Goal: Task Accomplishment & Management: Use online tool/utility

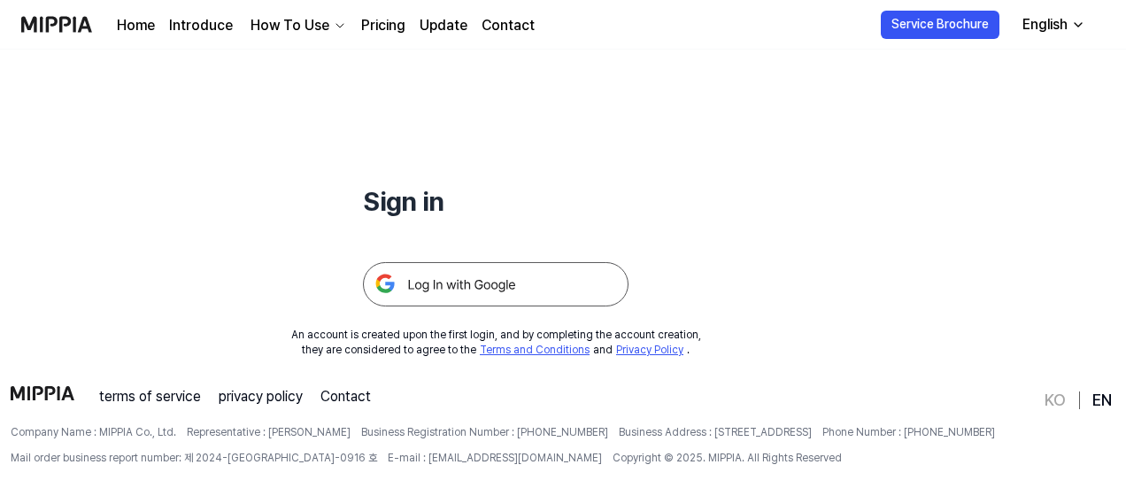
scroll to position [135, 0]
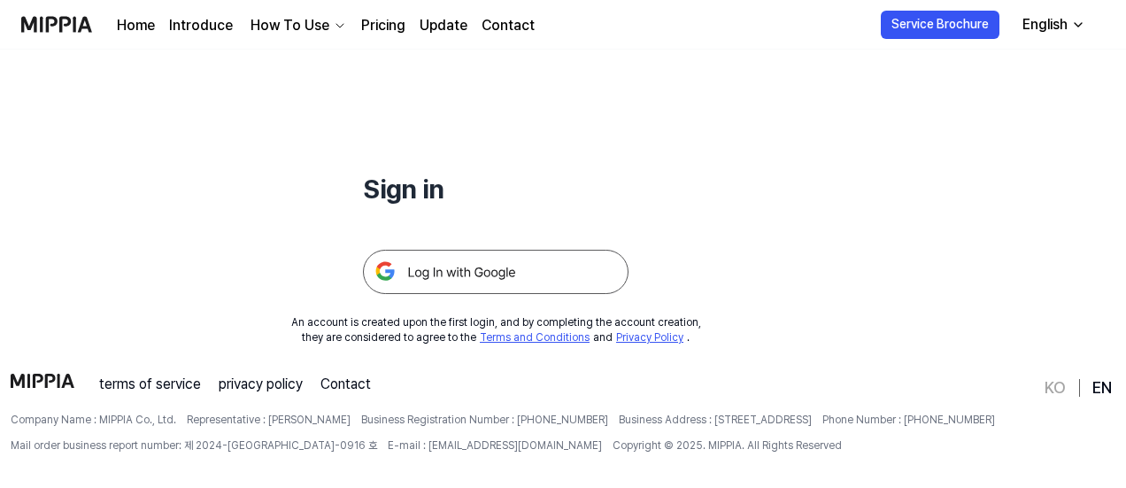
click at [409, 267] on img at bounding box center [496, 272] width 266 height 44
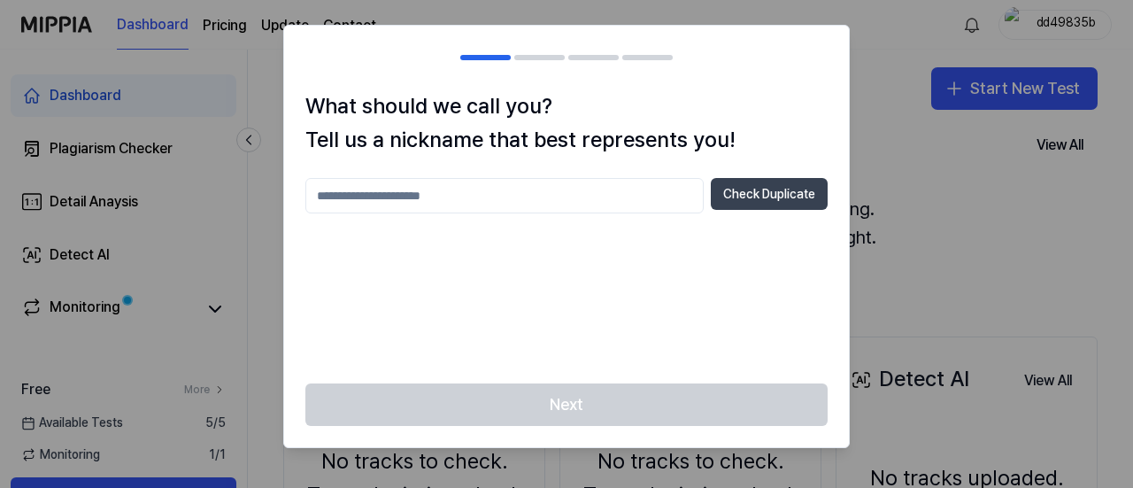
click at [726, 190] on button "Check Duplicate" at bounding box center [769, 194] width 117 height 32
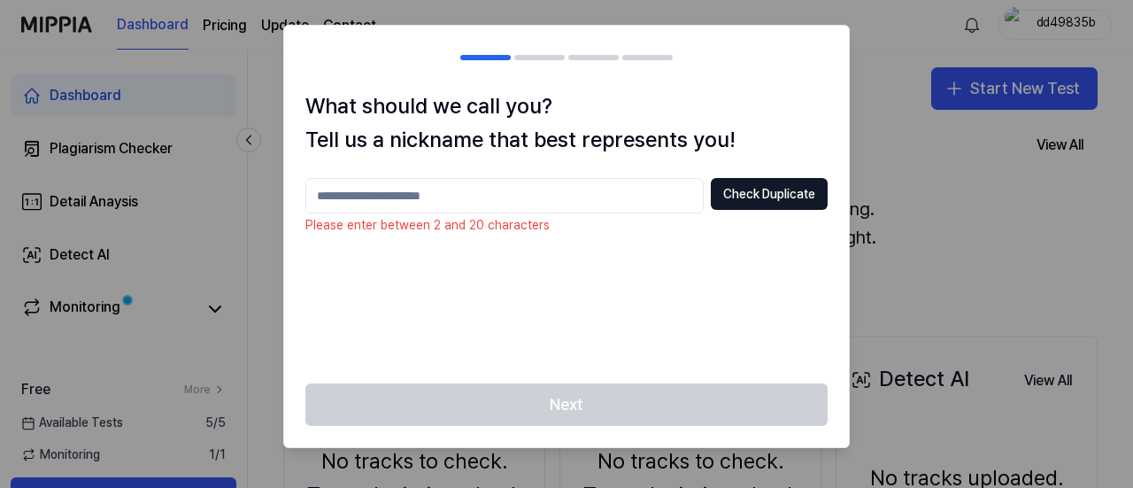
click at [619, 189] on input "text" at bounding box center [505, 195] width 398 height 35
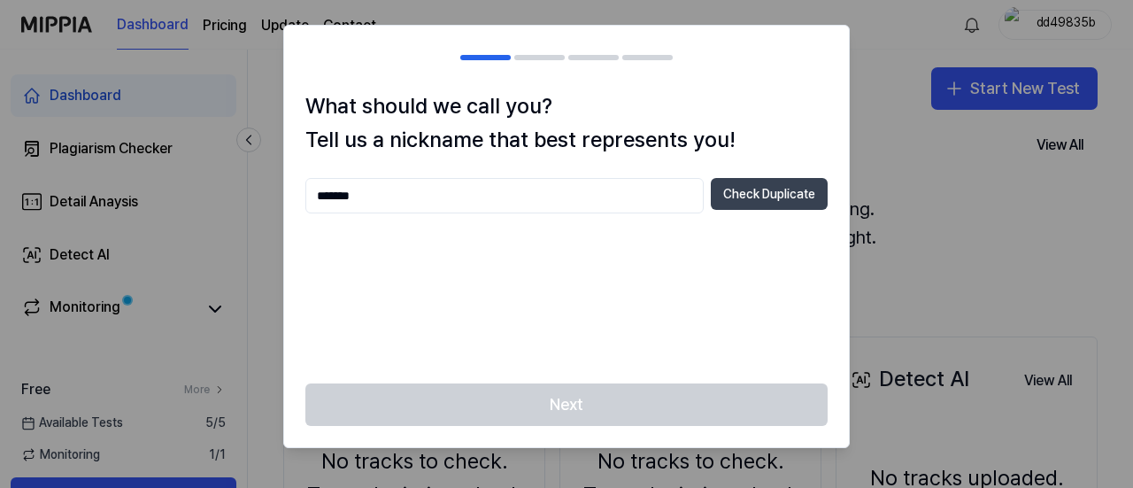
type input "*******"
click at [744, 203] on button "Check Duplicate" at bounding box center [769, 194] width 117 height 32
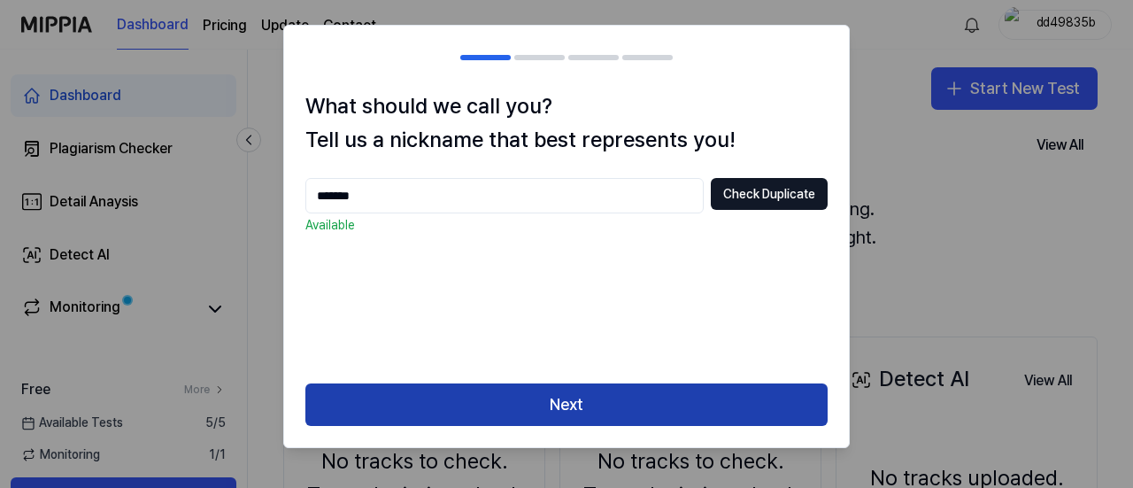
click at [604, 398] on button "Next" at bounding box center [567, 404] width 522 height 43
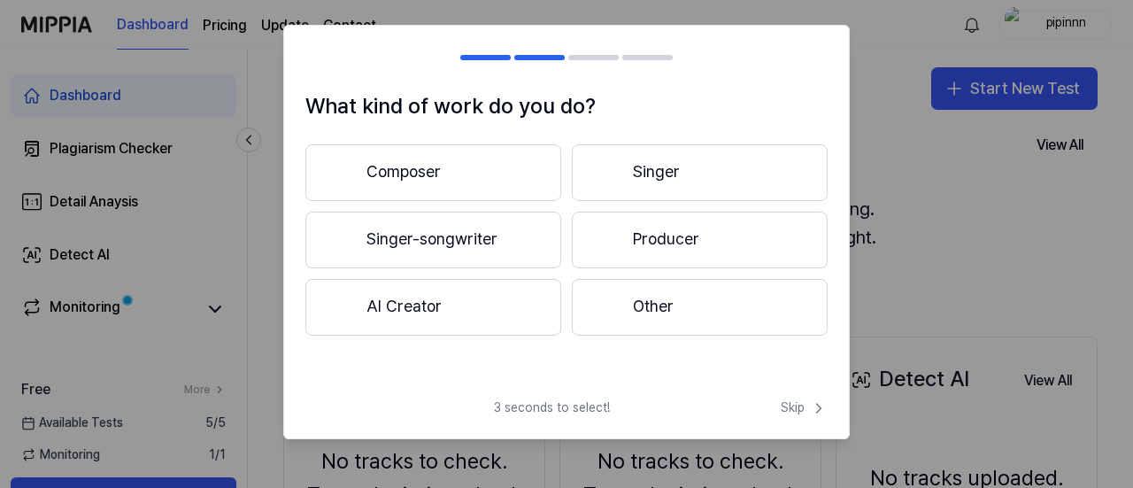
click at [496, 182] on button "Composer" at bounding box center [434, 172] width 256 height 57
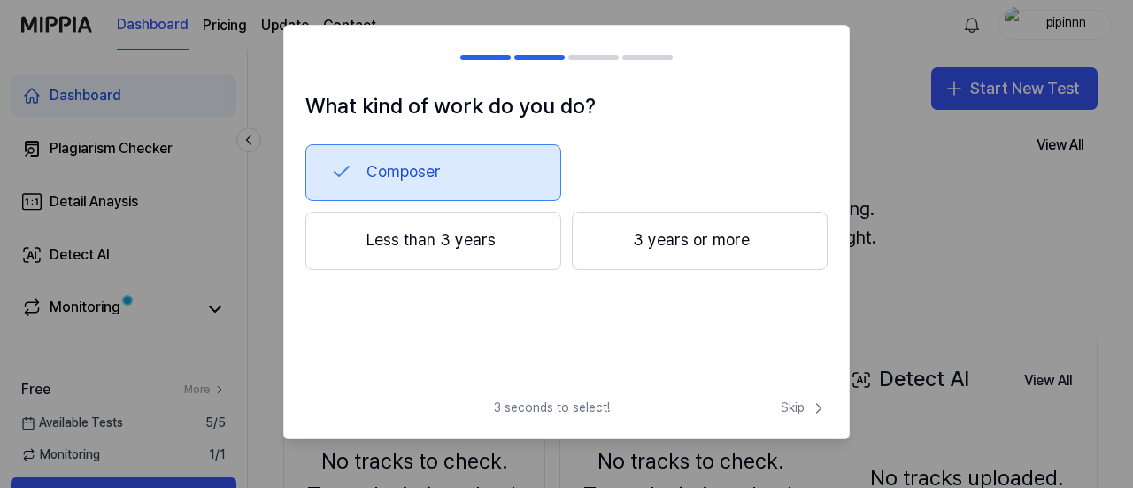
click at [522, 250] on button "Less than 3 years" at bounding box center [434, 241] width 256 height 58
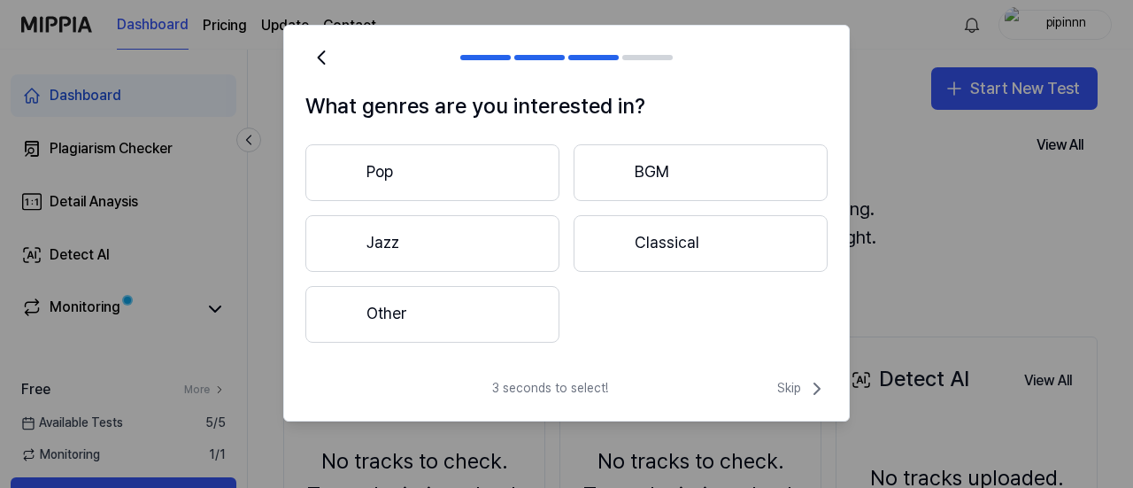
click at [513, 182] on button "Pop" at bounding box center [433, 172] width 254 height 57
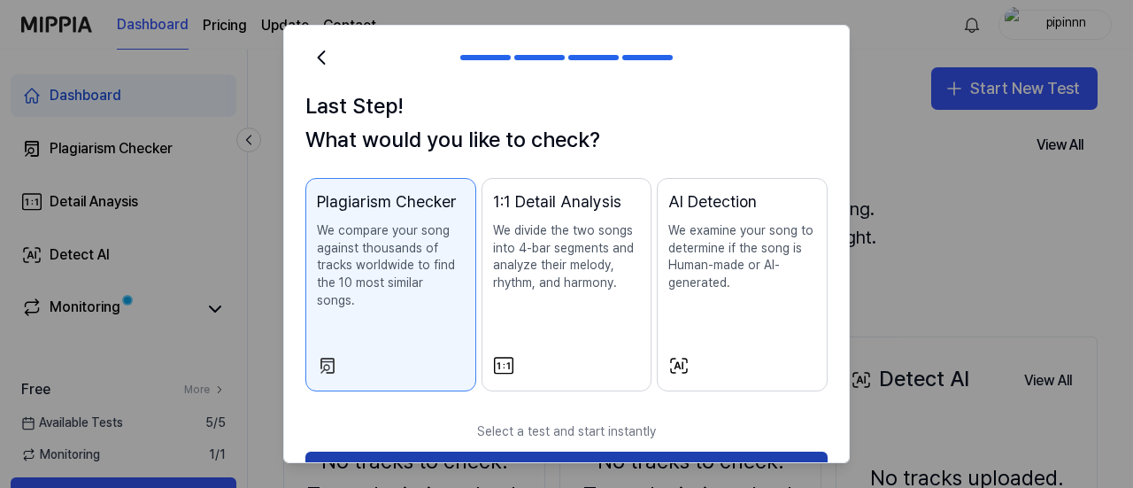
click at [602, 452] on button "Start Now" at bounding box center [567, 473] width 522 height 43
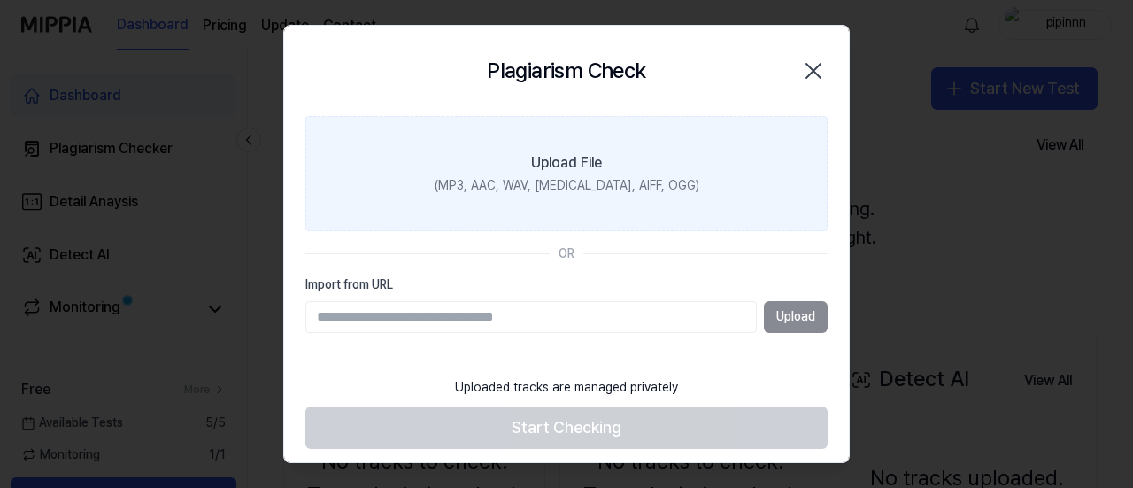
click at [723, 155] on label "Upload File (MP3, AAC, WAV, [MEDICAL_DATA], AIFF, OGG)" at bounding box center [567, 173] width 522 height 115
click at [0, 0] on input "Upload File (MP3, AAC, WAV, [MEDICAL_DATA], AIFF, OGG)" at bounding box center [0, 0] width 0 height 0
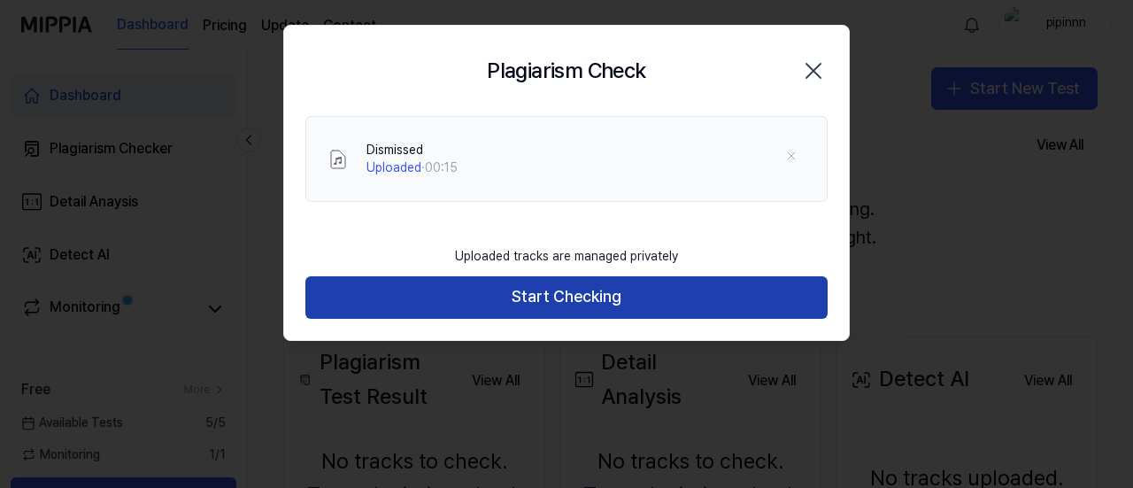
click at [702, 298] on button "Start Checking" at bounding box center [567, 297] width 522 height 43
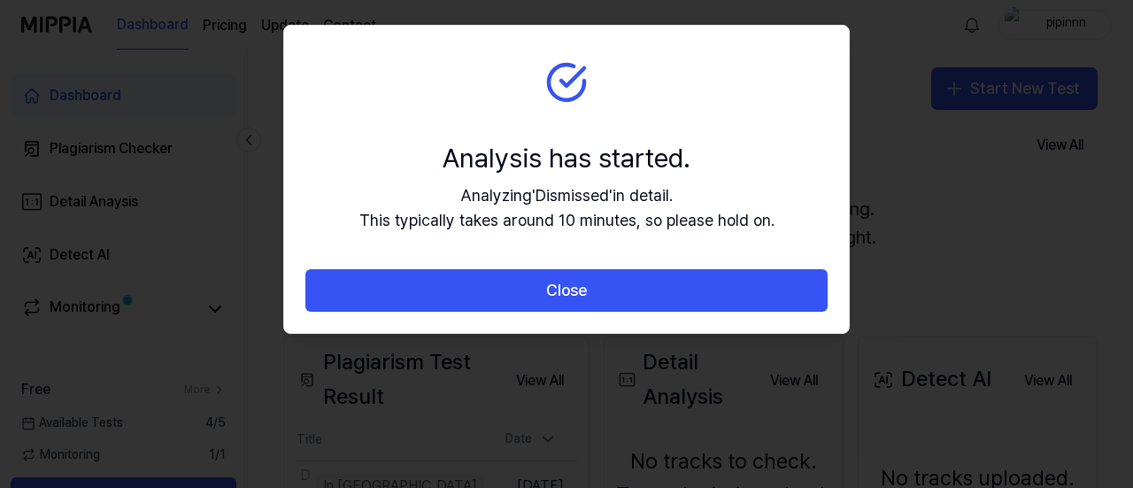
click at [702, 298] on button "Close" at bounding box center [567, 290] width 522 height 43
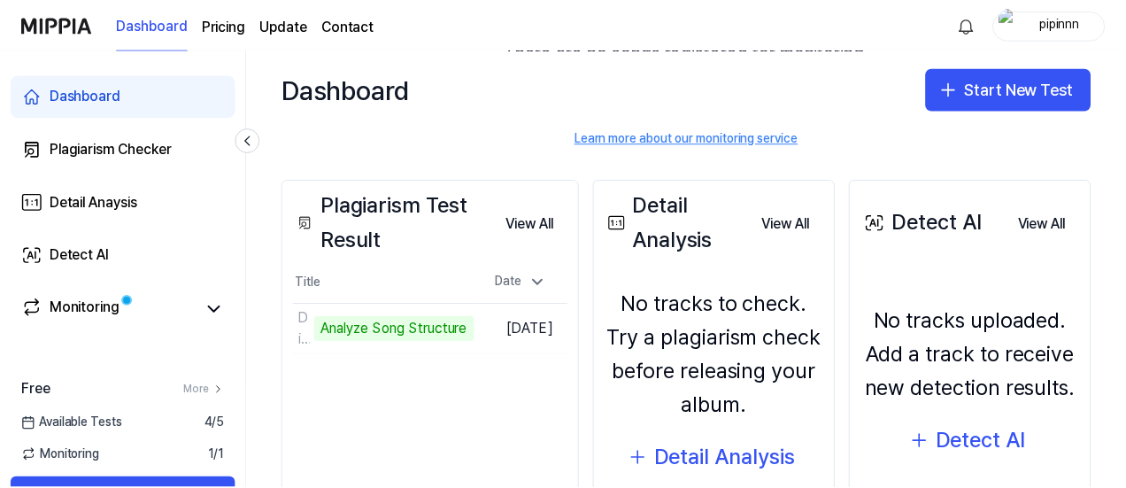
scroll to position [158, 0]
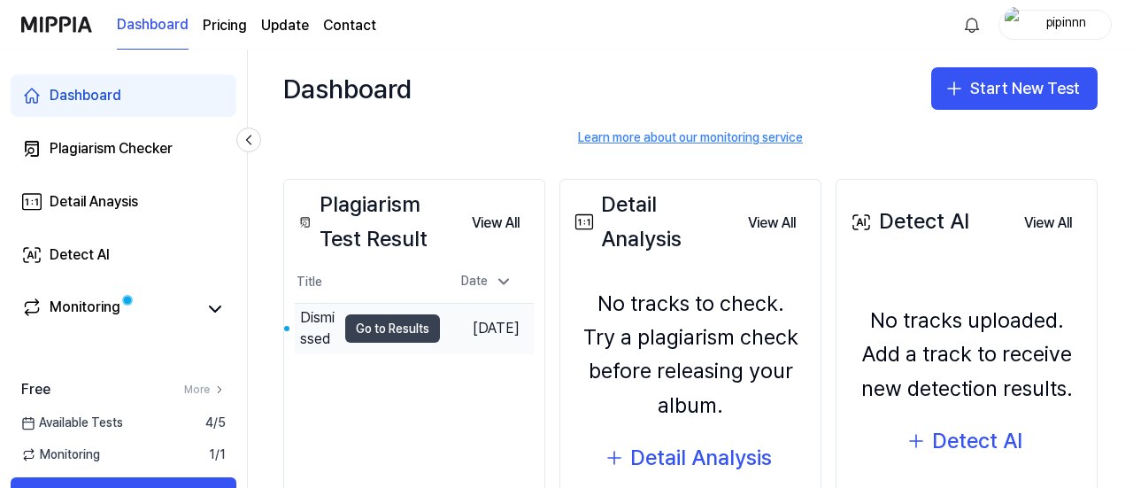
click at [368, 333] on button "Go to Results" at bounding box center [392, 328] width 95 height 28
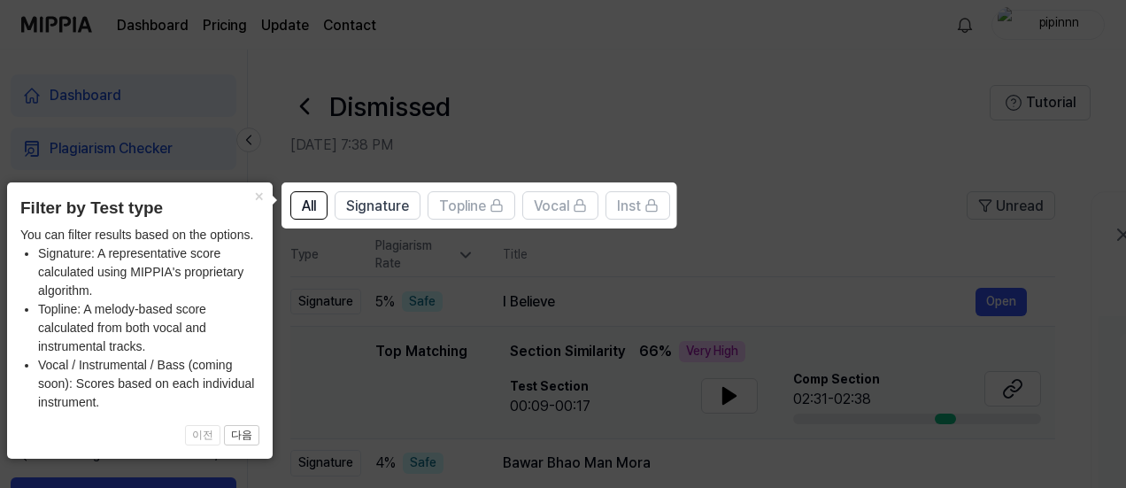
click at [450, 304] on icon at bounding box center [566, 244] width 1133 height 488
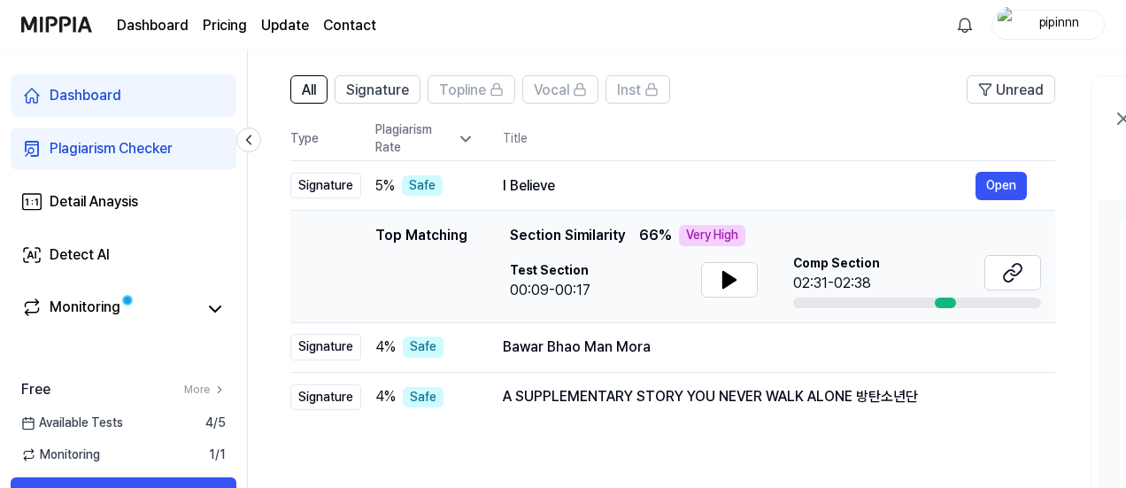
scroll to position [139, 0]
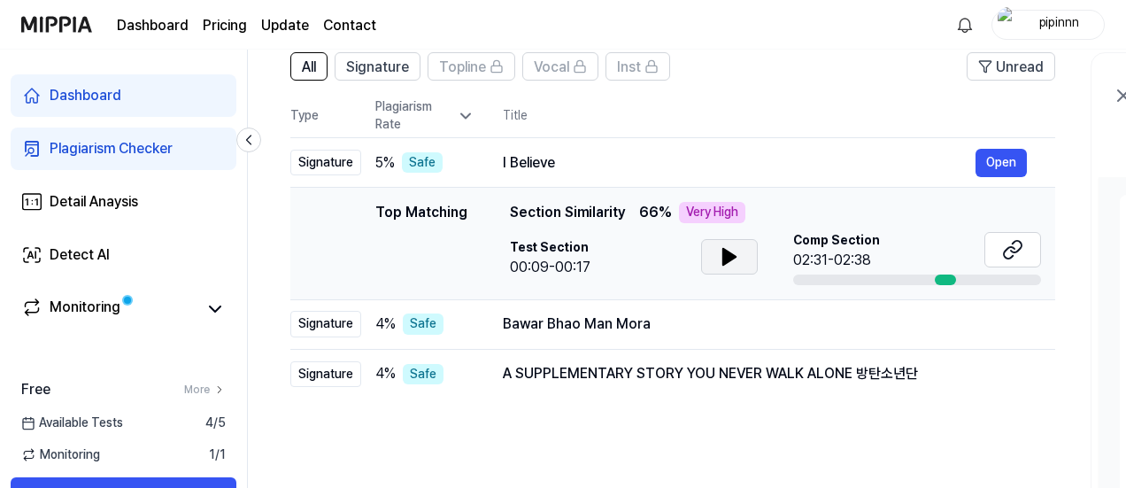
click at [739, 267] on button at bounding box center [729, 256] width 57 height 35
click at [997, 171] on button "Open" at bounding box center [1001, 163] width 51 height 28
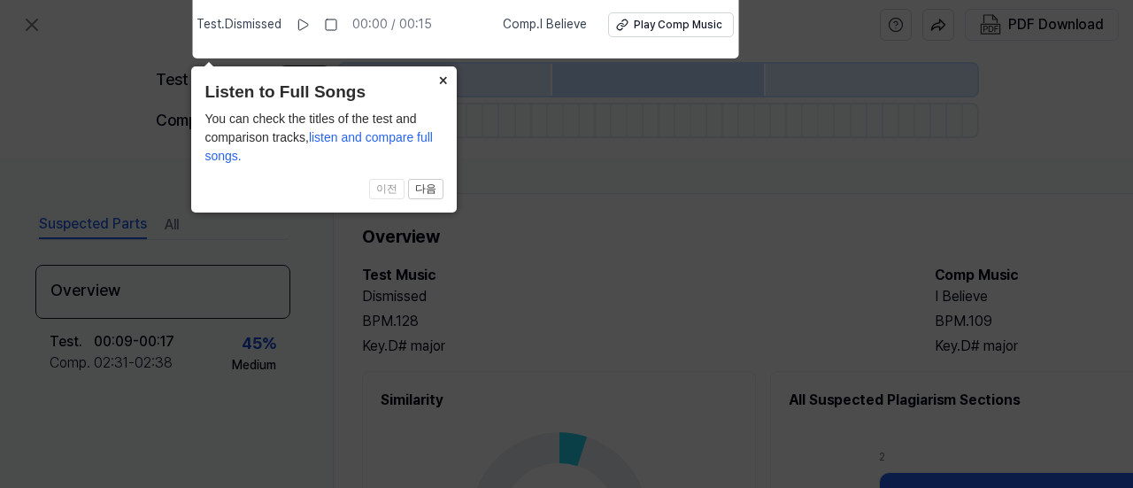
click at [443, 89] on button "×" at bounding box center [443, 78] width 28 height 25
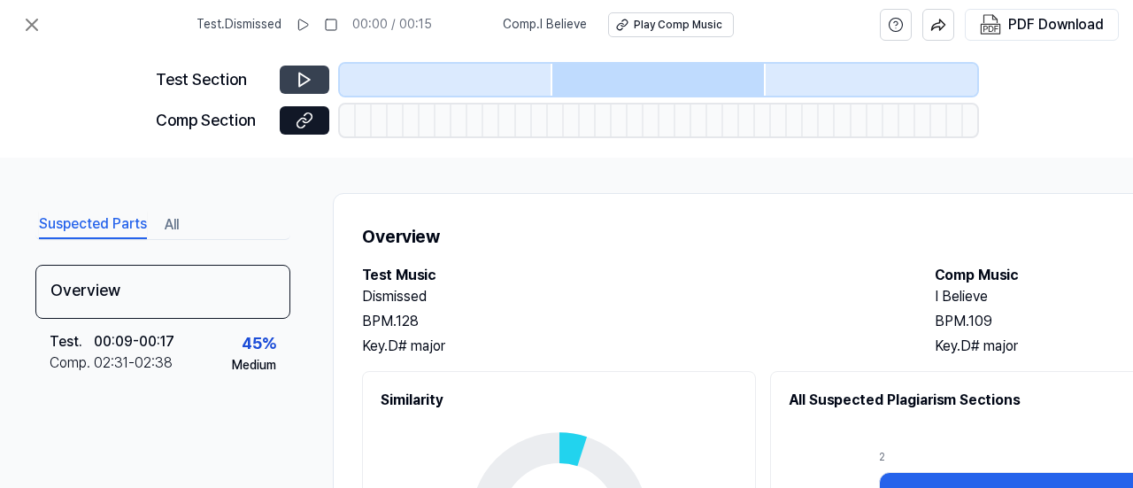
click at [311, 81] on icon at bounding box center [305, 80] width 18 height 18
click at [312, 75] on icon at bounding box center [305, 80] width 18 height 18
click at [317, 82] on button at bounding box center [305, 80] width 50 height 28
click at [27, 20] on icon at bounding box center [31, 24] width 21 height 21
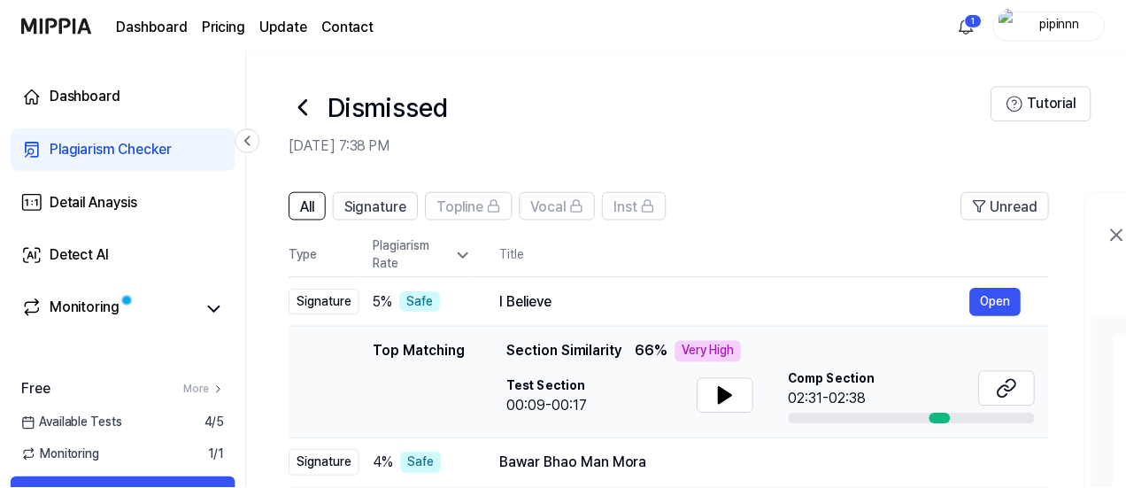
scroll to position [139, 0]
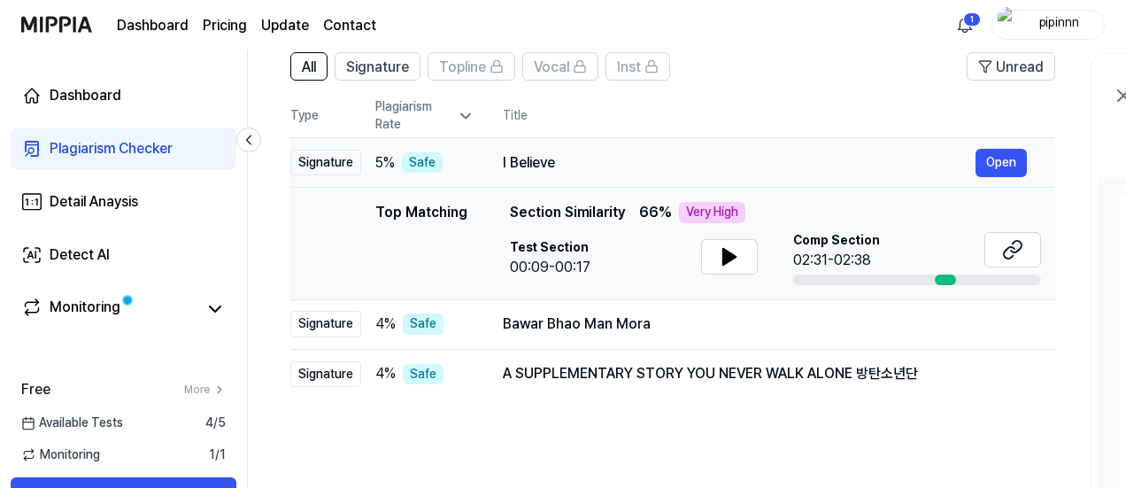
drag, startPoint x: 560, startPoint y: 161, endPoint x: 524, endPoint y: 159, distance: 35.5
click at [524, 159] on div "I Believe" at bounding box center [739, 162] width 473 height 21
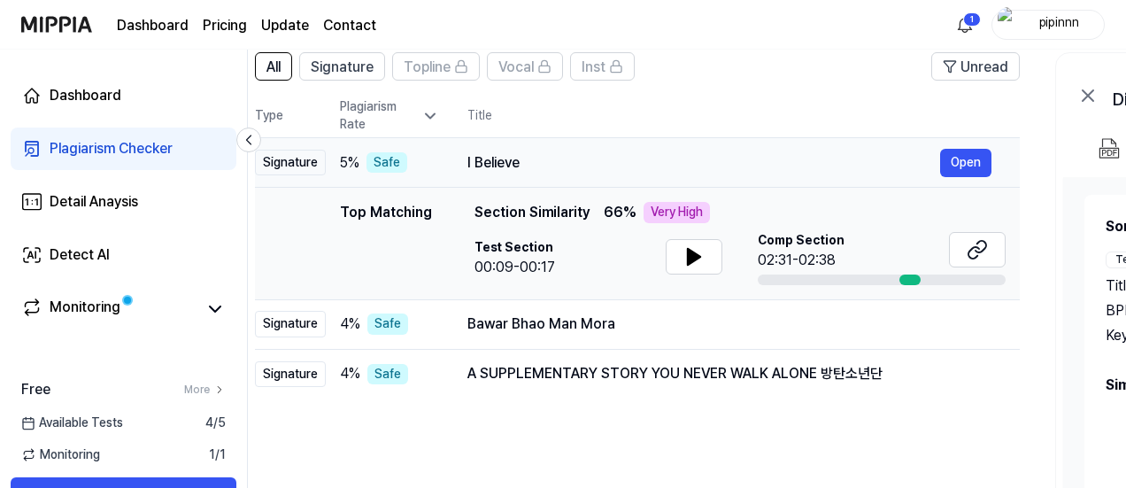
click at [489, 160] on div "I Believe" at bounding box center [704, 162] width 473 height 21
click at [1109, 153] on img "button" at bounding box center [1108, 148] width 21 height 21
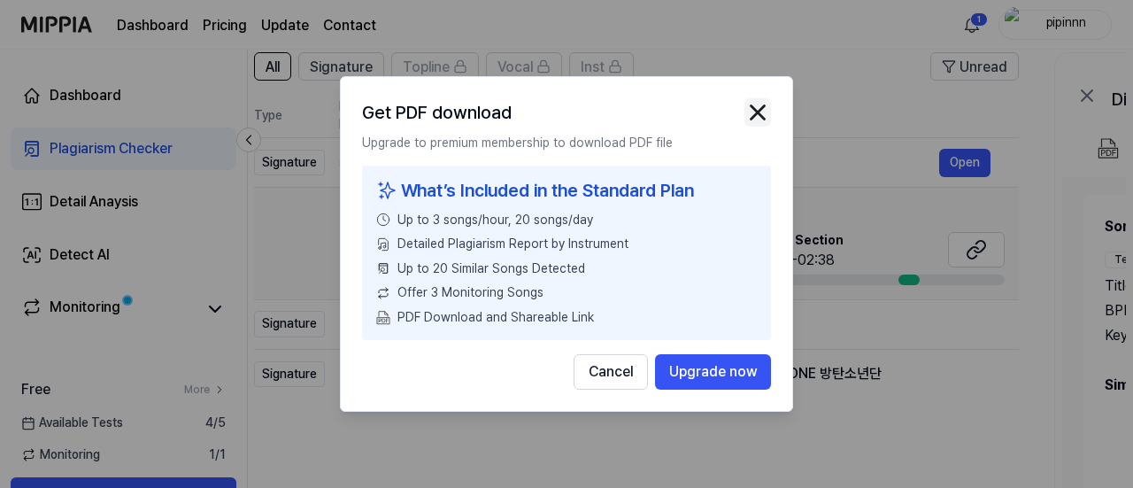
click at [762, 111] on img "button" at bounding box center [758, 112] width 27 height 27
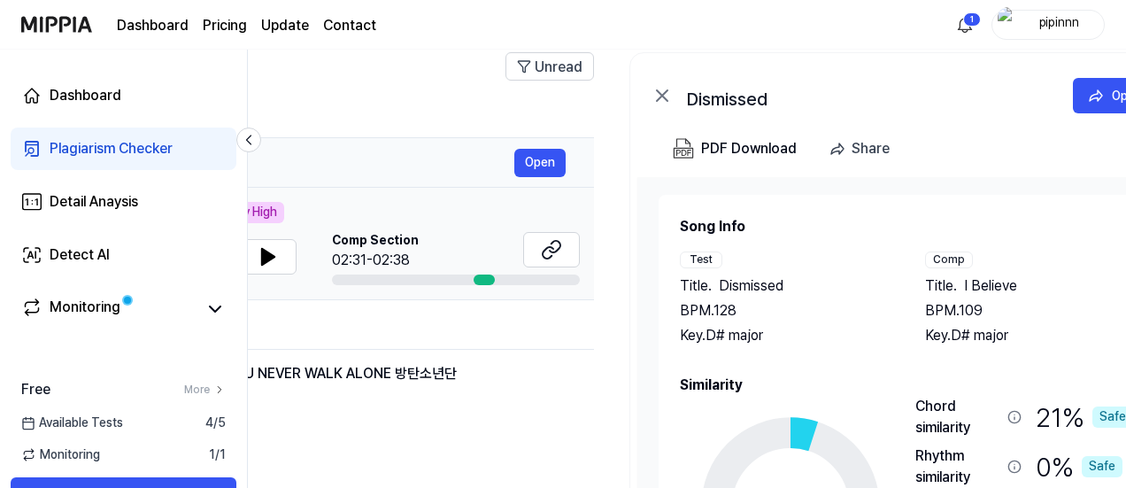
scroll to position [0, 549]
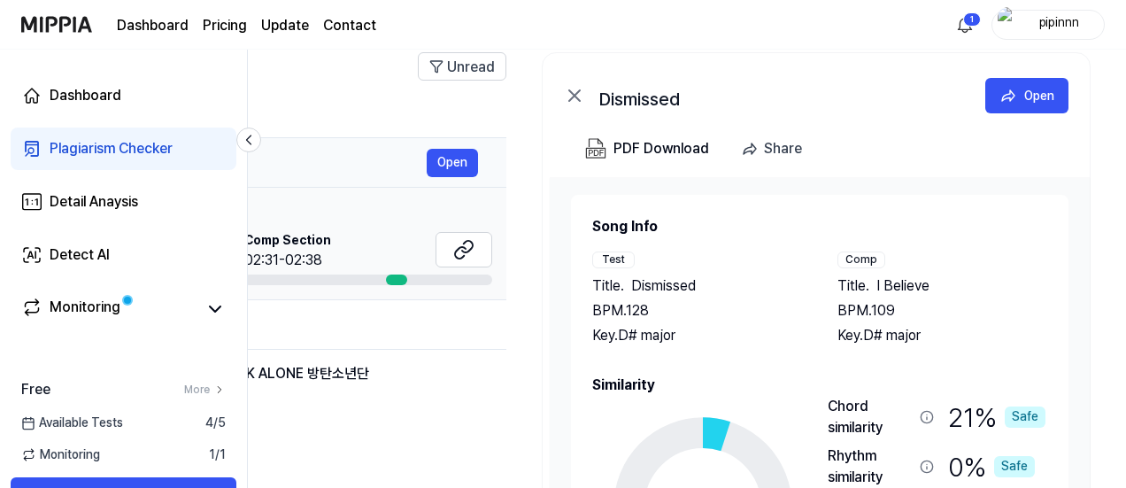
drag, startPoint x: 1059, startPoint y: 166, endPoint x: 484, endPoint y: 174, distance: 574.8
click at [484, 174] on div "All Signature Topline Vocal Inst Unread All Signature Topline Vocal Inst Type P…" at bounding box center [412, 394] width 1427 height 719
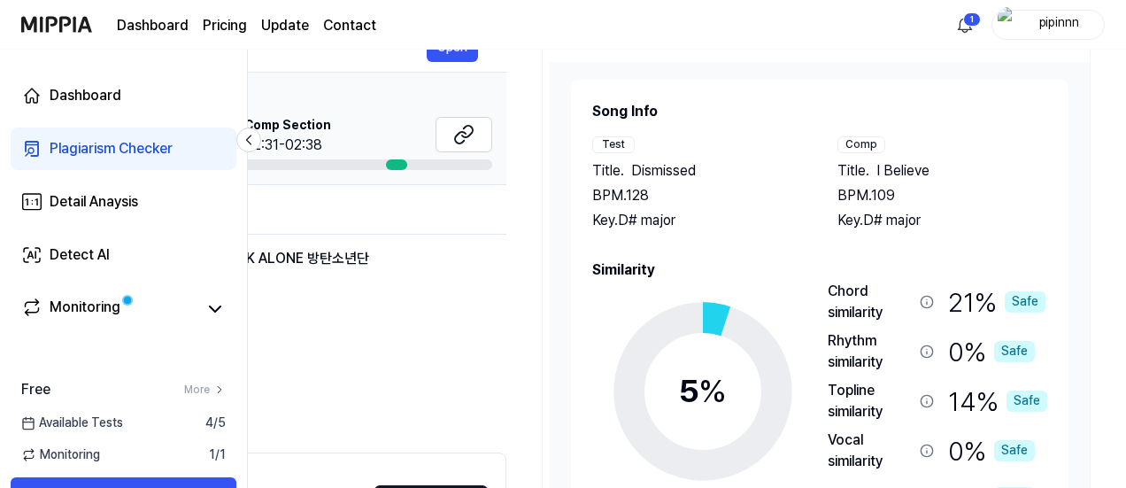
scroll to position [260, 0]
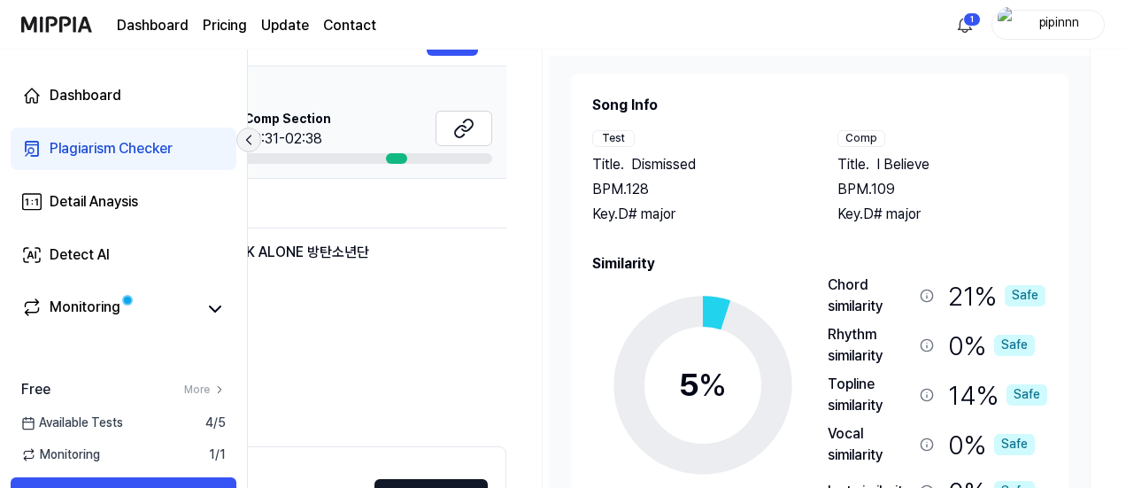
click at [248, 141] on icon at bounding box center [249, 140] width 18 height 18
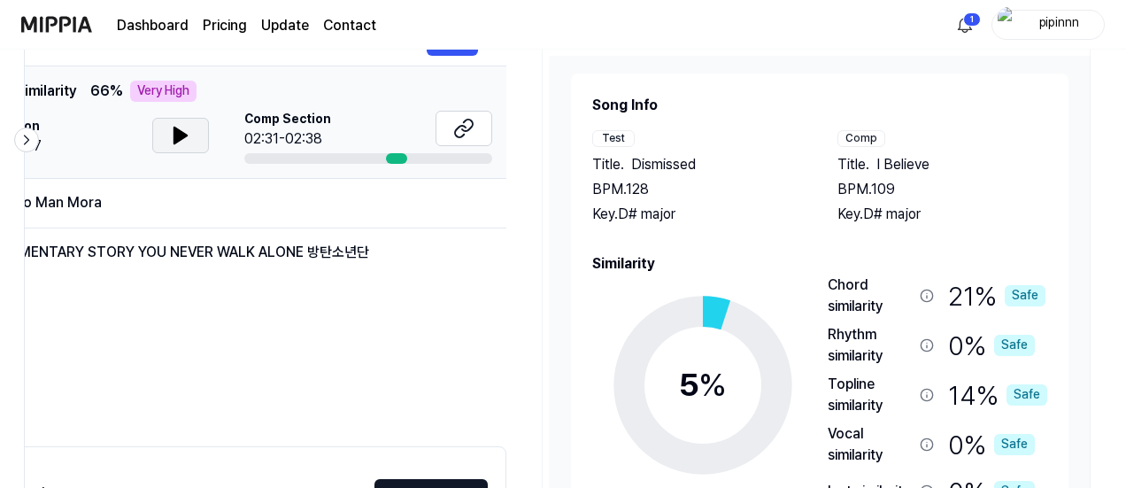
click at [195, 144] on button at bounding box center [180, 135] width 57 height 35
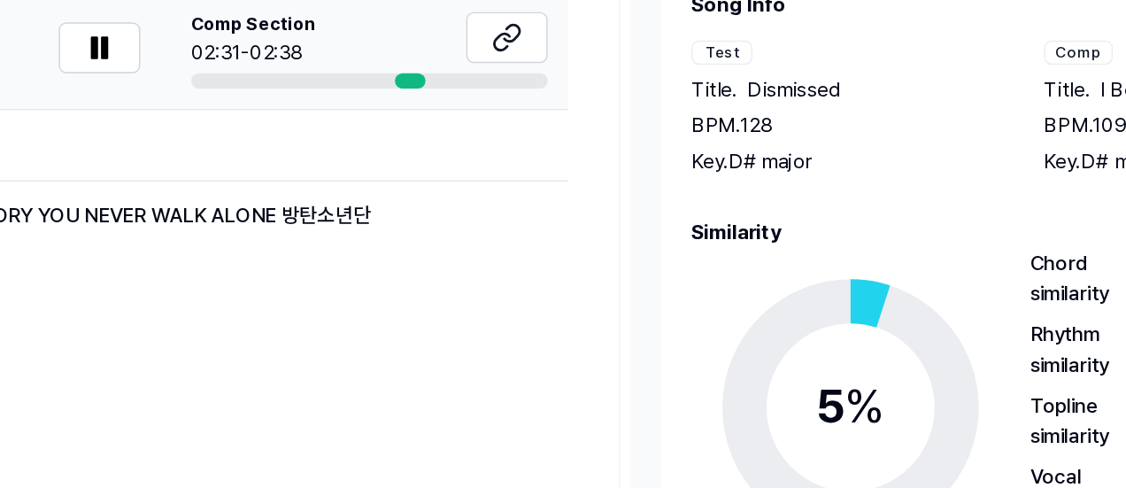
scroll to position [260, 0]
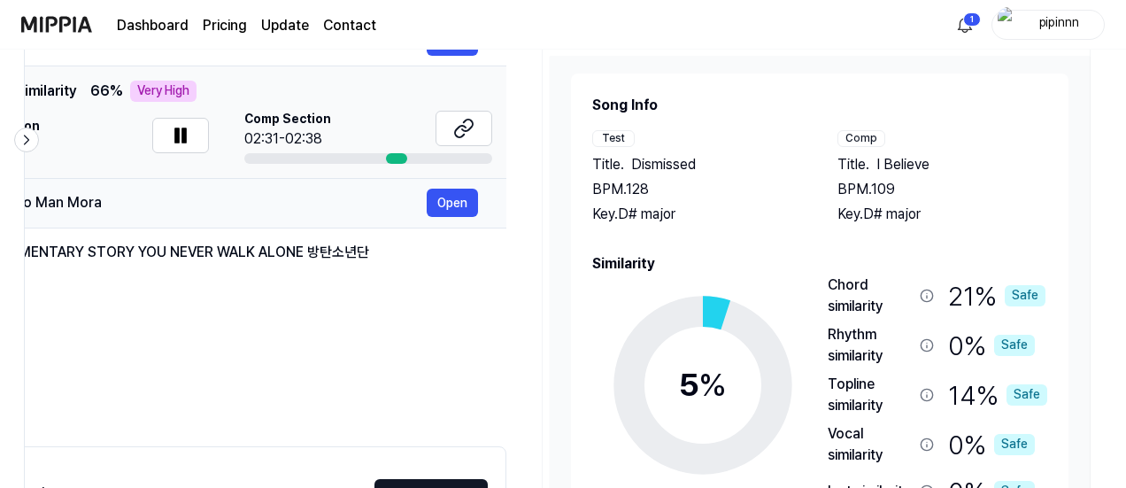
click at [170, 197] on div "Bawar Bhao Man Mora" at bounding box center [190, 202] width 473 height 21
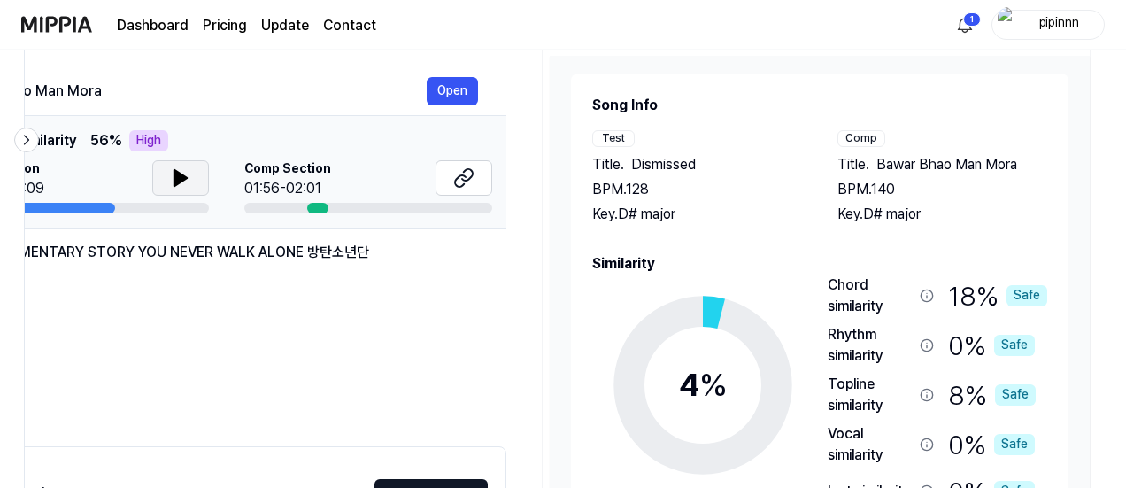
click at [192, 189] on button at bounding box center [180, 177] width 57 height 35
click at [197, 192] on button at bounding box center [180, 177] width 57 height 35
click at [316, 205] on div at bounding box center [317, 208] width 21 height 11
click at [452, 171] on button at bounding box center [464, 177] width 57 height 35
click at [331, 95] on div "Bawar Bhao Man Mora" at bounding box center [190, 91] width 473 height 21
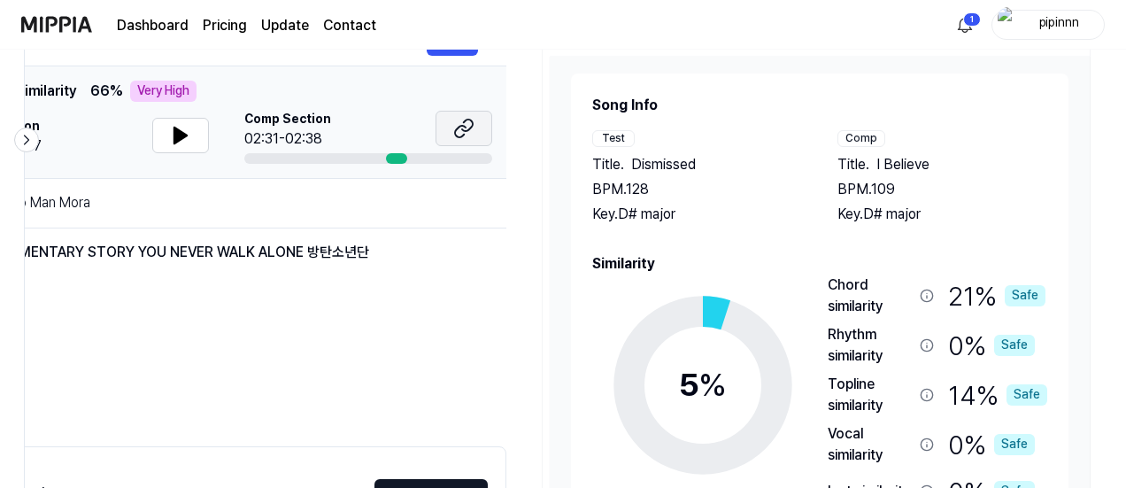
click at [482, 120] on button at bounding box center [464, 128] width 57 height 35
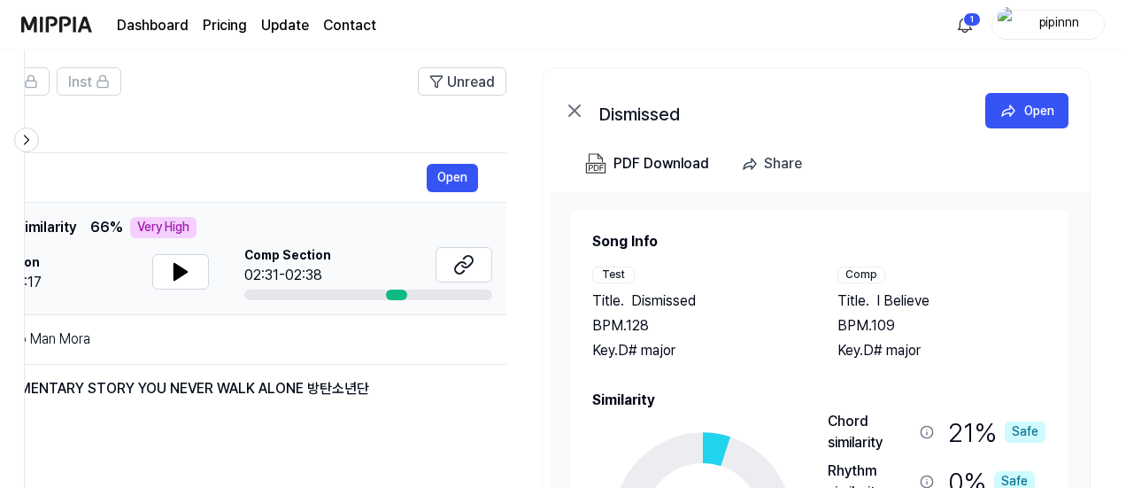
scroll to position [118, 0]
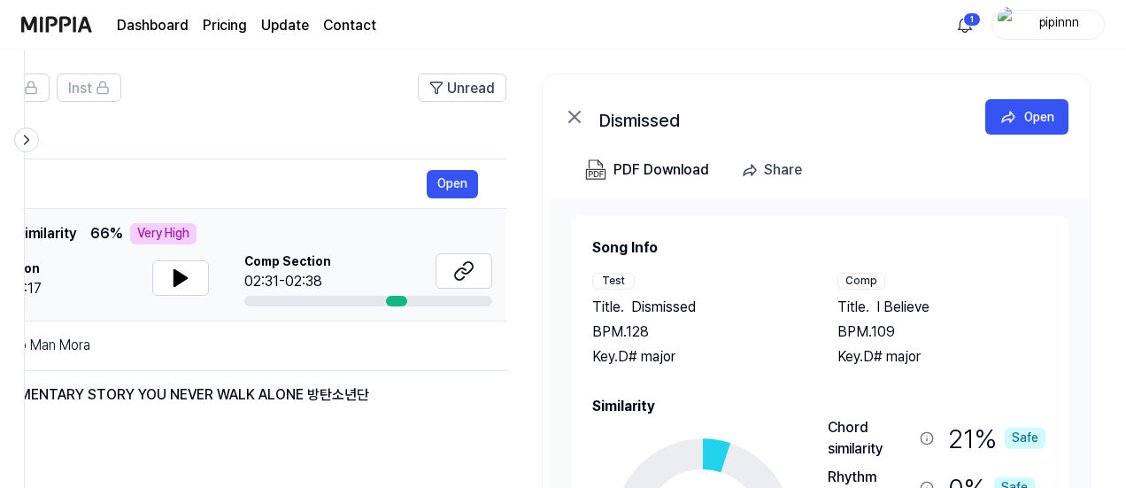
click at [579, 108] on icon at bounding box center [574, 116] width 21 height 21
click at [573, 121] on icon at bounding box center [574, 116] width 21 height 21
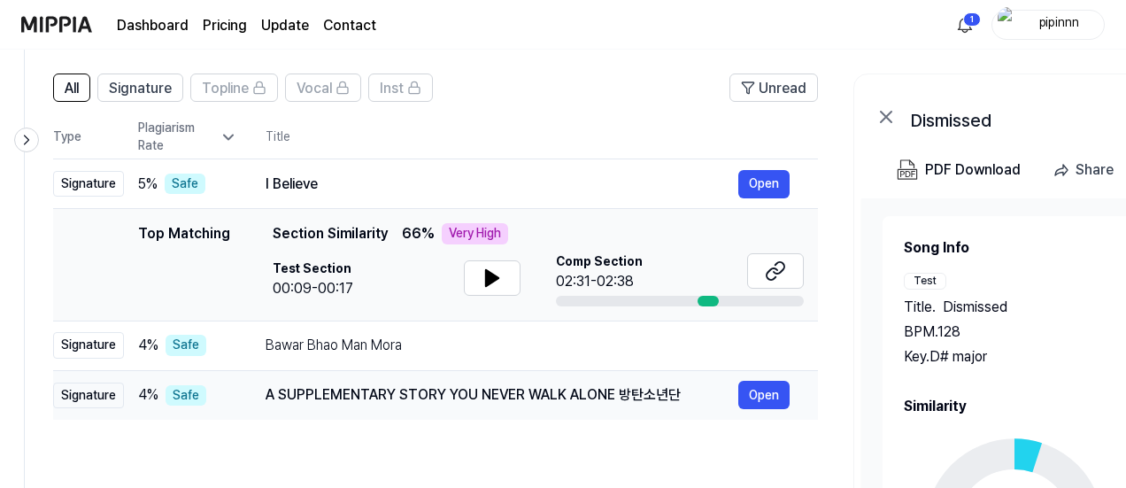
scroll to position [0, 0]
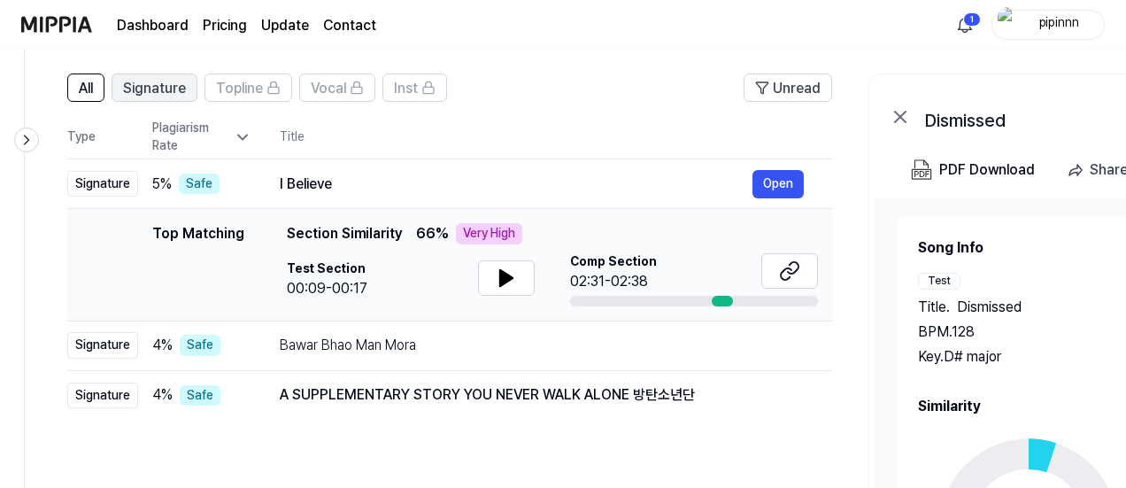
click at [166, 97] on span "Signature" at bounding box center [154, 88] width 63 height 21
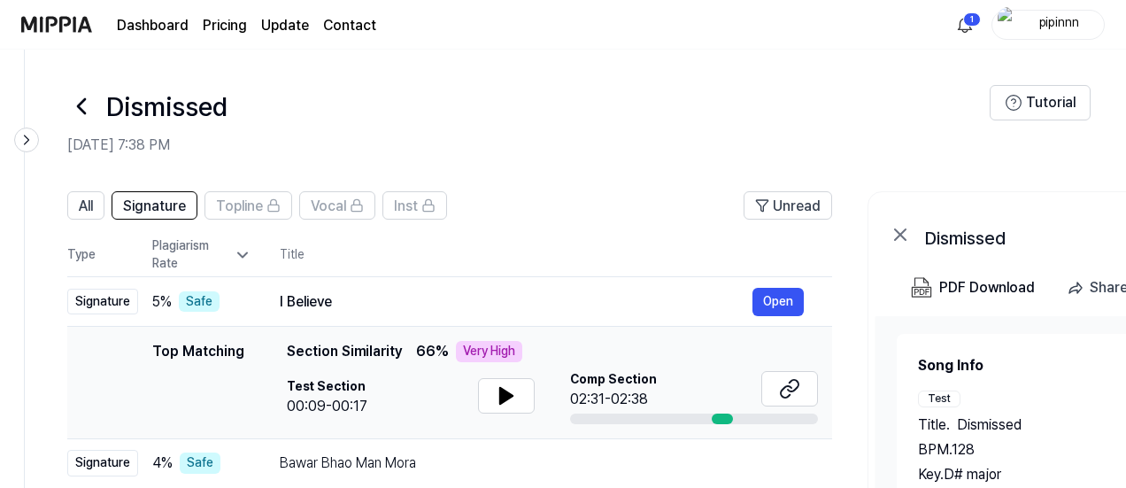
click at [88, 107] on icon at bounding box center [81, 106] width 28 height 28
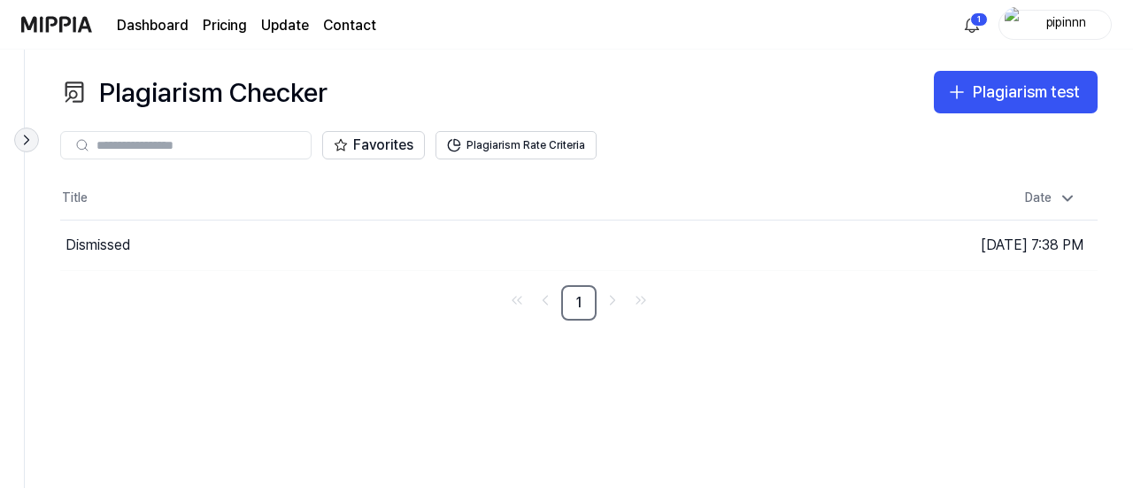
click at [23, 141] on icon at bounding box center [27, 140] width 18 height 18
